Goal: Information Seeking & Learning: Find contact information

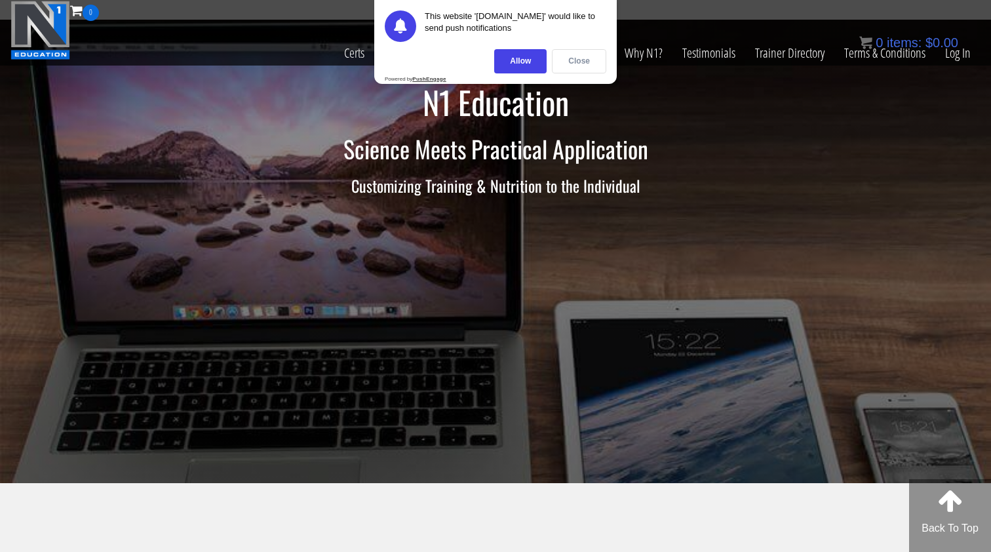
click at [575, 60] on div "Close" at bounding box center [579, 61] width 54 height 24
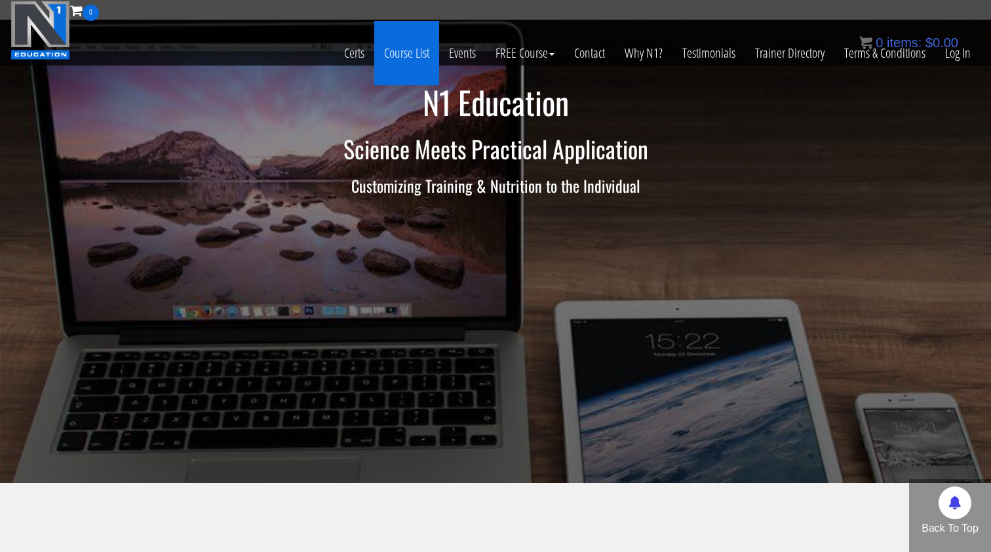
click at [400, 50] on link "Course List" at bounding box center [406, 53] width 65 height 64
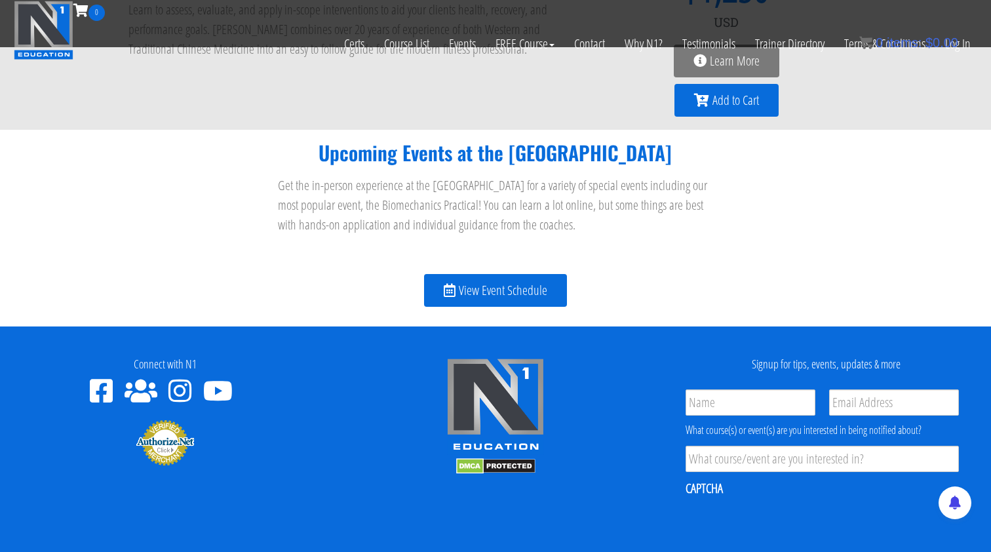
scroll to position [1537, 0]
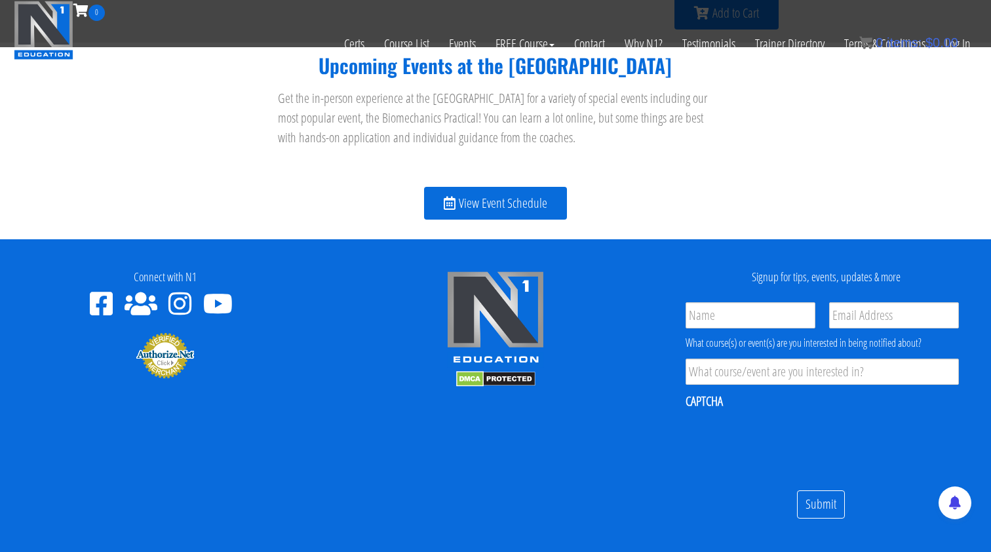
click at [460, 205] on span "View Event Schedule" at bounding box center [503, 203] width 88 height 13
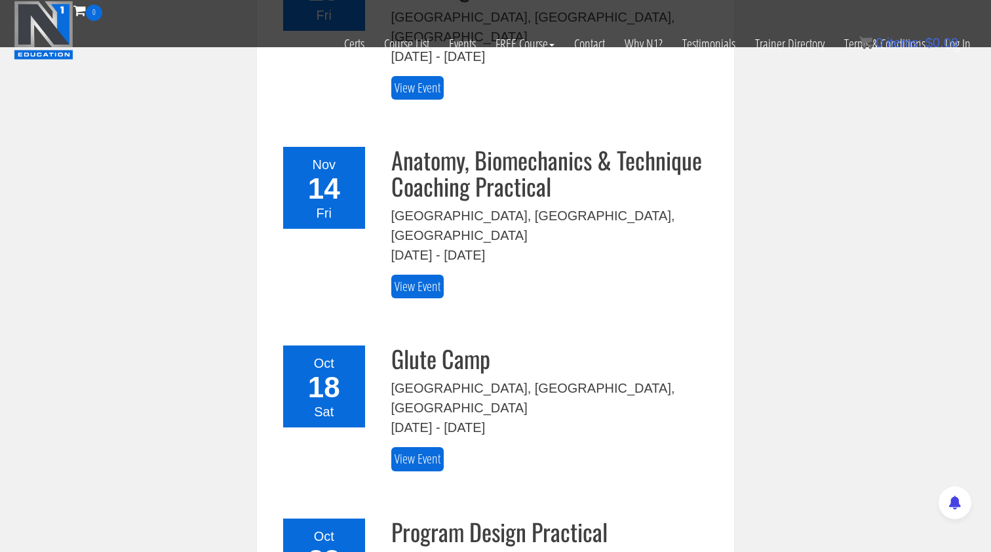
scroll to position [272, 0]
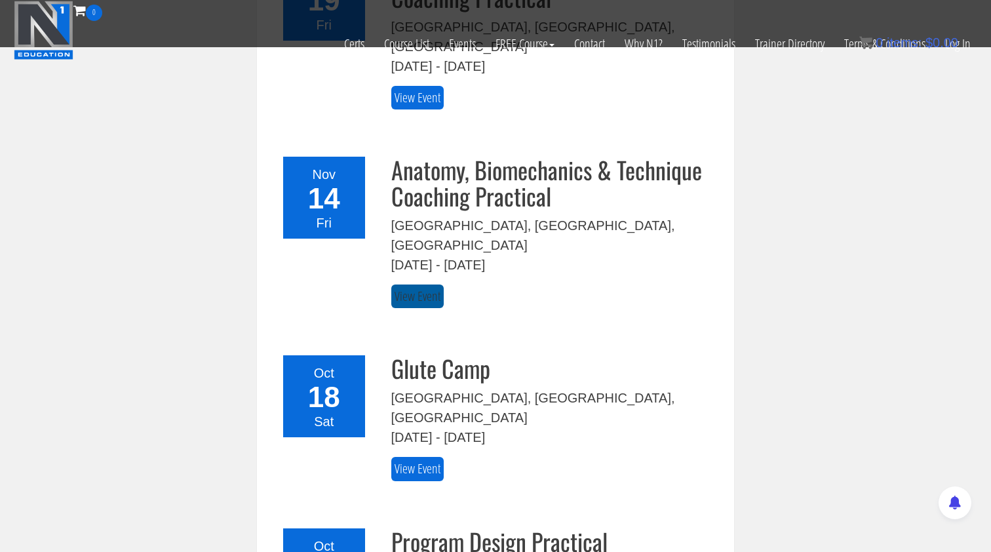
click at [422, 284] on link "View Event" at bounding box center [417, 296] width 52 height 24
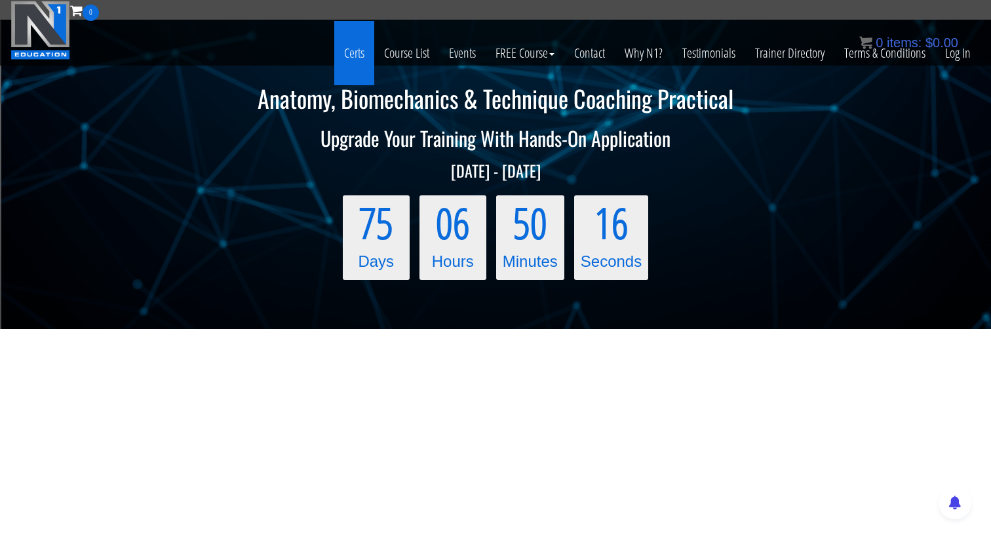
click at [353, 56] on link "Certs" at bounding box center [354, 53] width 40 height 64
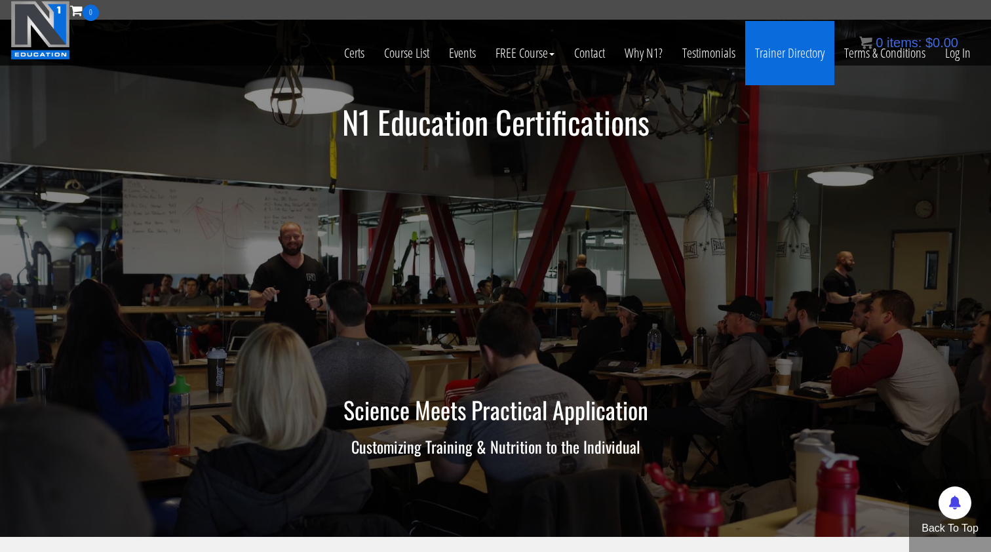
click at [801, 56] on link "Trainer Directory" at bounding box center [789, 53] width 89 height 64
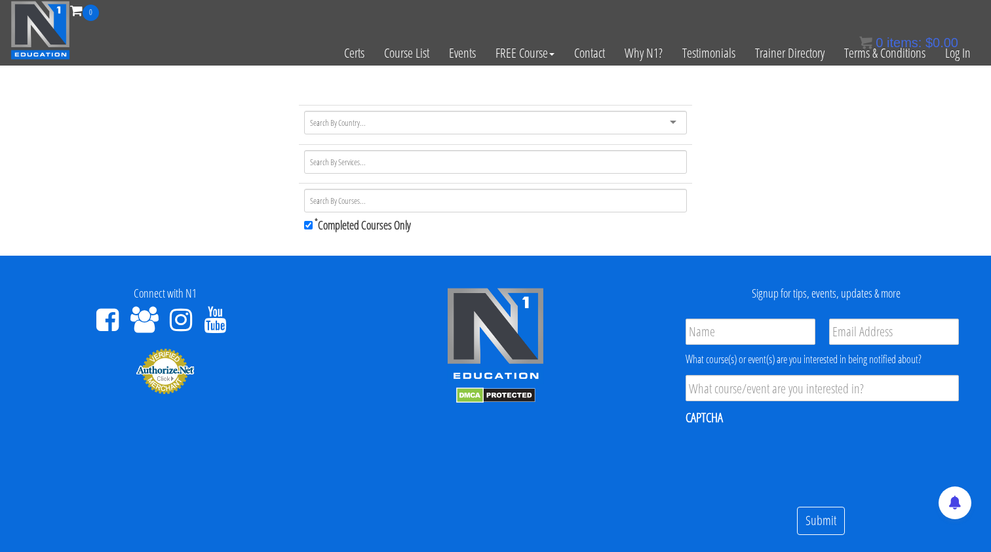
click at [361, 121] on input "select-one" at bounding box center [339, 123] width 58 height 12
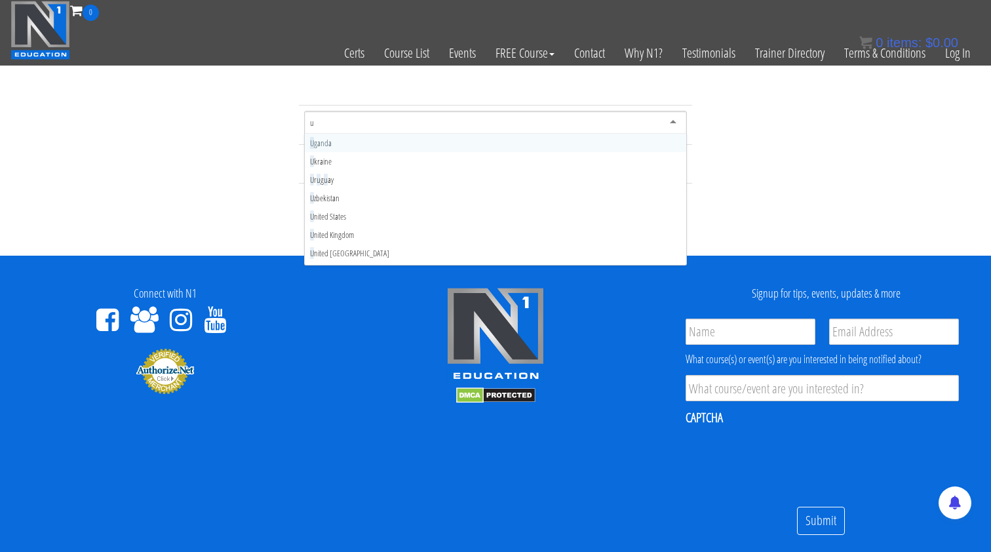
type input "un"
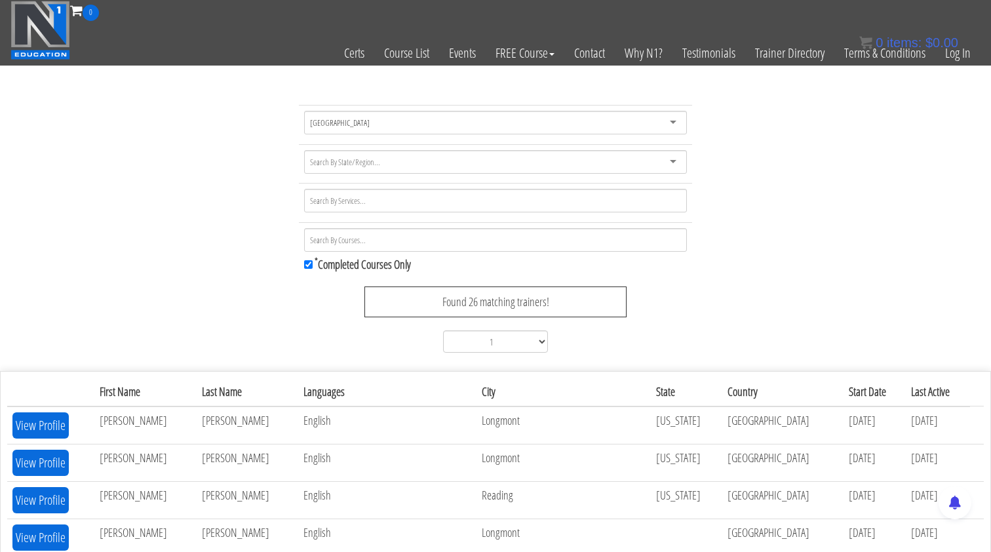
click at [181, 202] on div "[GEOGRAPHIC_DATA] [GEOGRAPHIC_DATA] [GEOGRAPHIC_DATA] [GEOGRAPHIC_DATA] [GEOGRA…" at bounding box center [495, 231] width 991 height 253
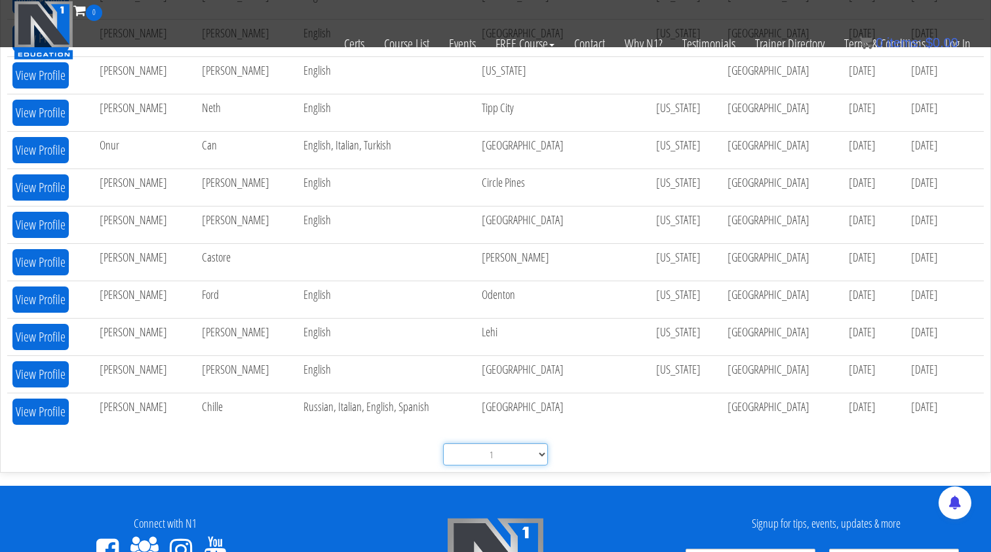
scroll to position [639, 0]
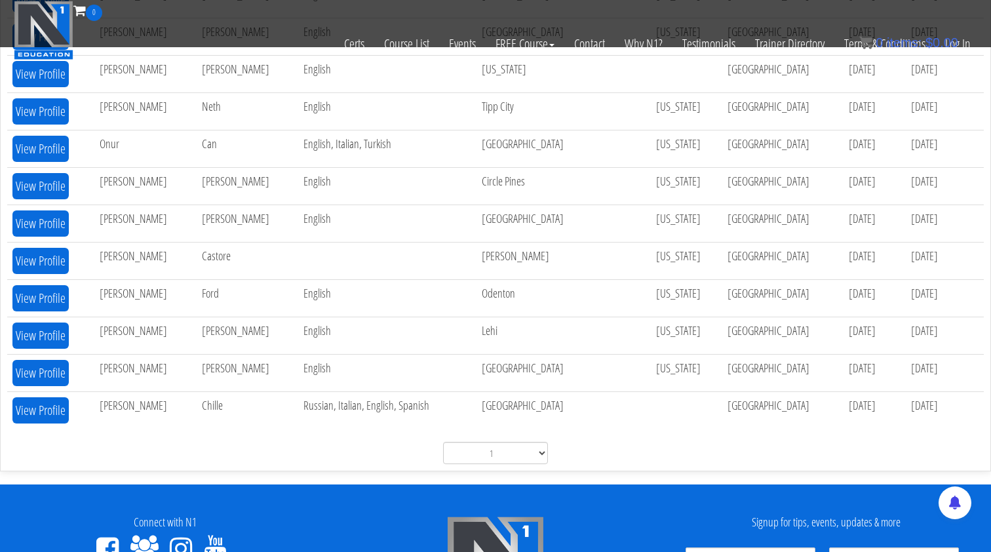
click at [225, 455] on div "1 2" at bounding box center [495, 453] width 976 height 22
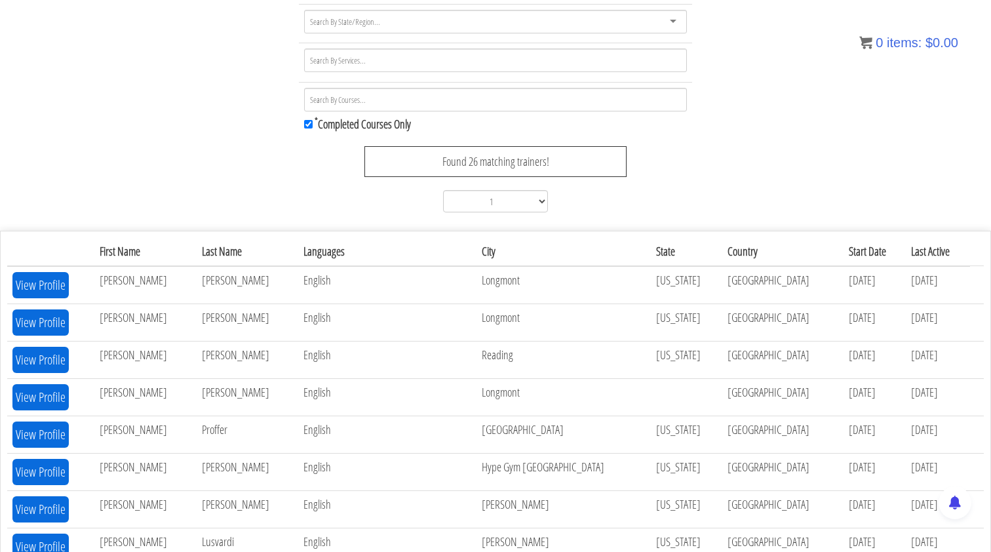
scroll to position [102, 0]
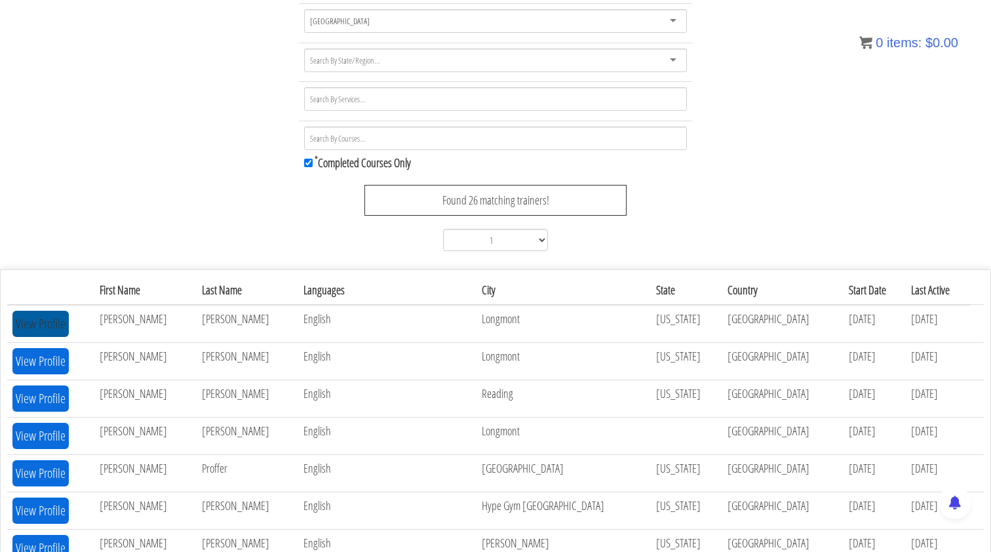
click at [37, 316] on button "View Profile" at bounding box center [40, 324] width 56 height 26
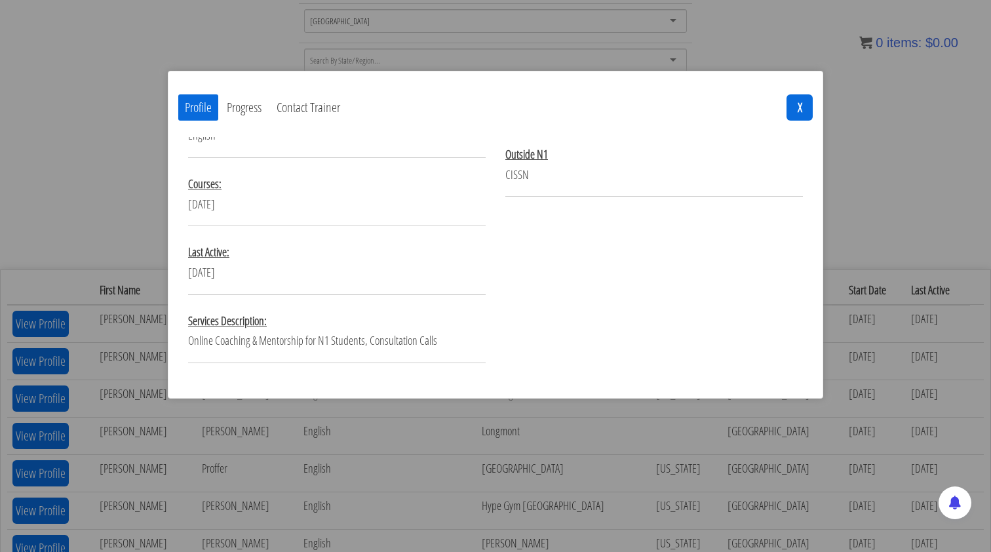
scroll to position [182, 0]
click at [119, 215] on div "Profile Progress Contact Trainer X Name: Website: Website" at bounding box center [495, 276] width 991 height 552
click at [795, 100] on button "X" at bounding box center [799, 107] width 26 height 26
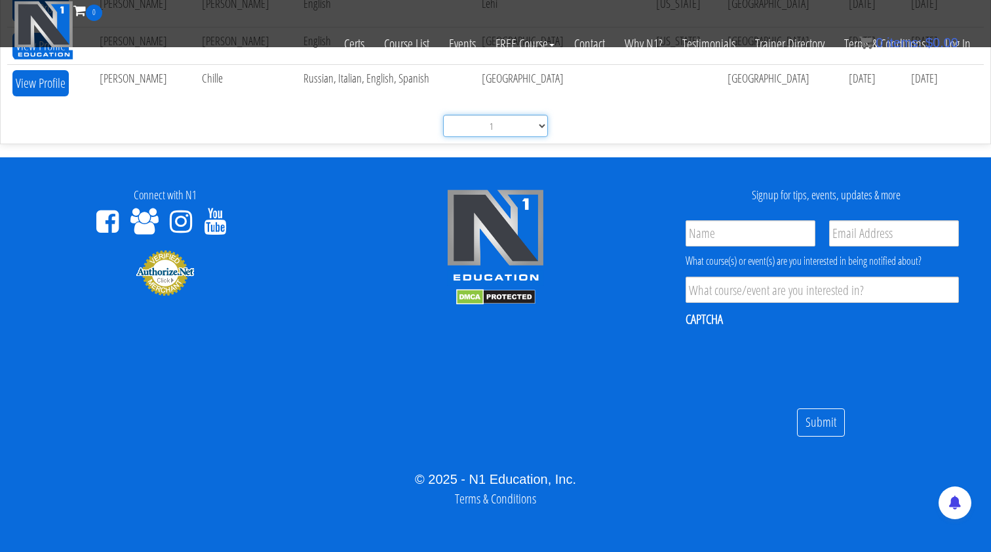
select select "2"
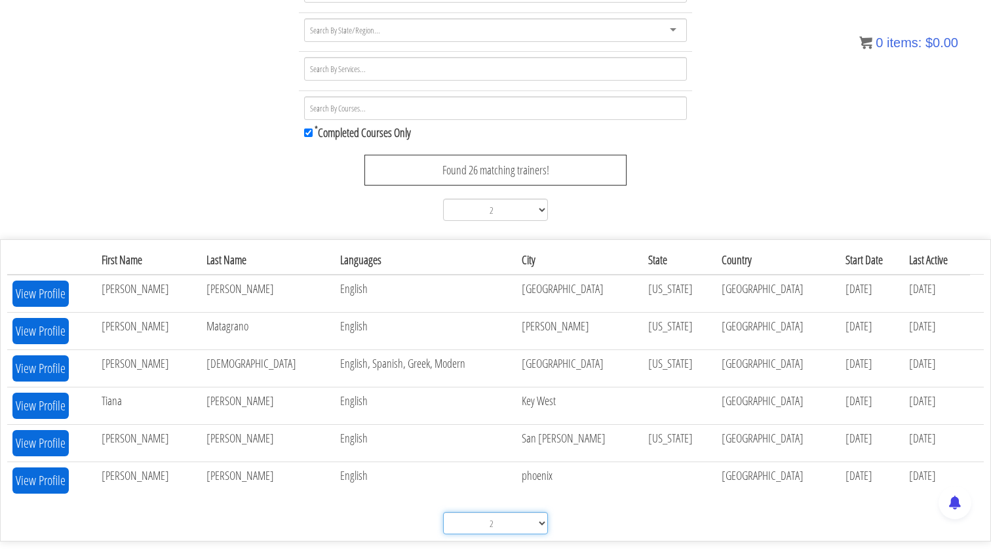
scroll to position [124, 0]
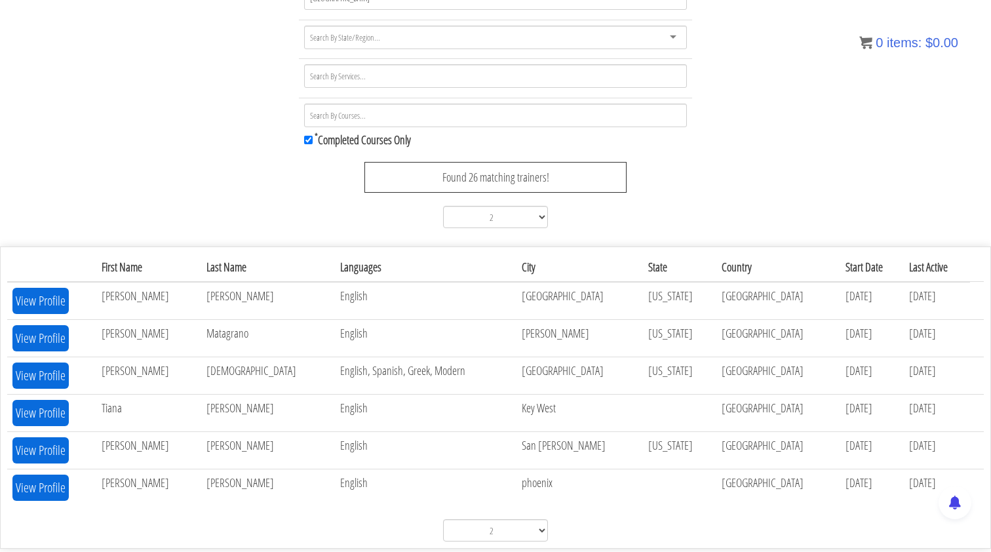
click at [371, 514] on div "First Name Last Name Services Credentials Languages City State Country Start Da…" at bounding box center [495, 398] width 976 height 288
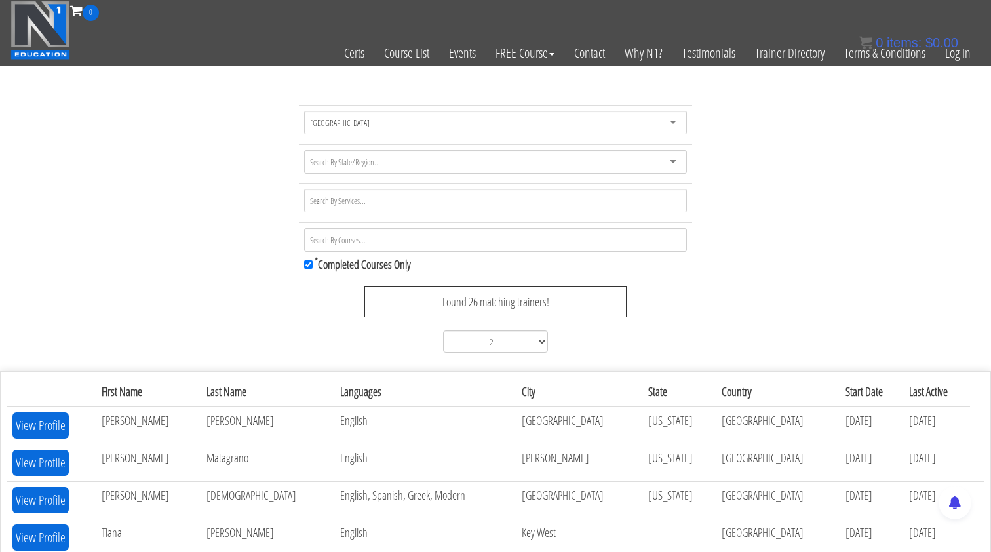
scroll to position [0, 0]
